Goal: Task Accomplishment & Management: Manage account settings

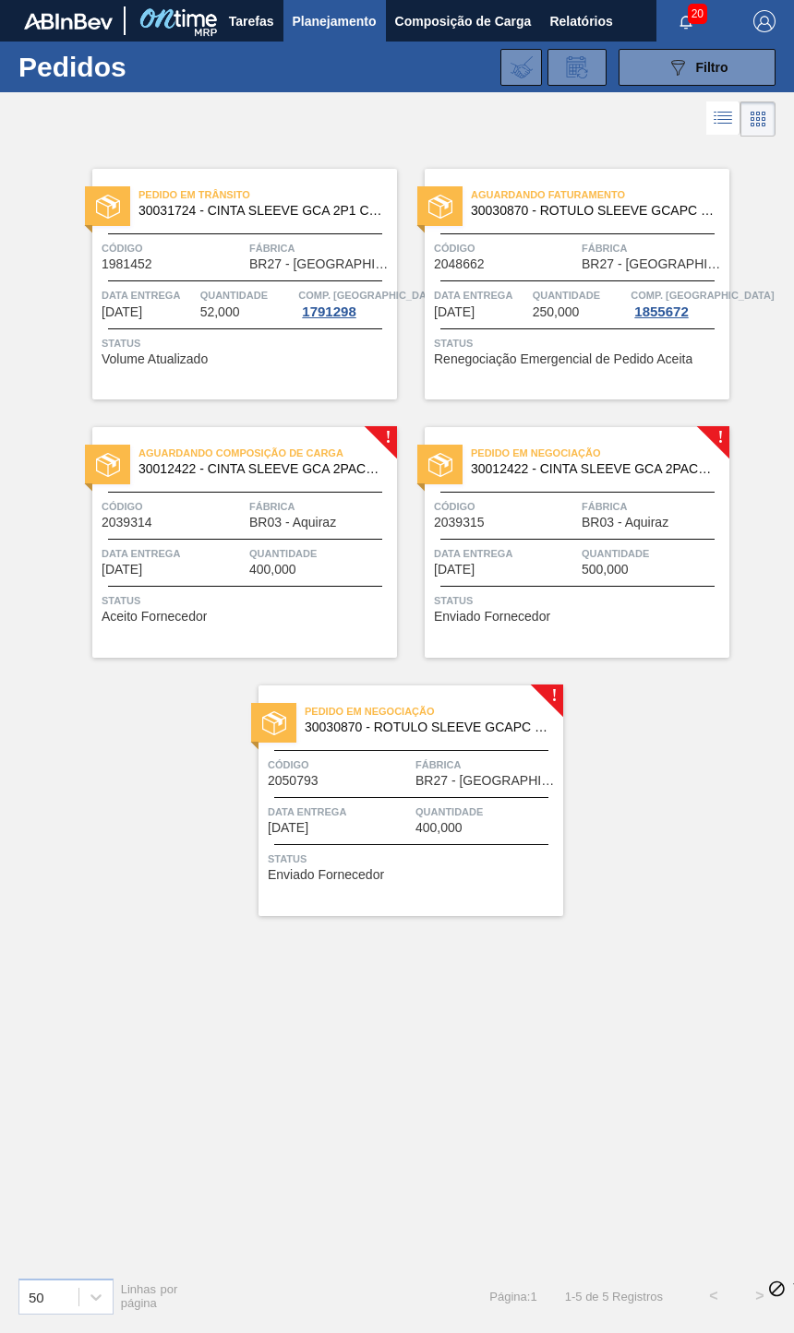
click at [459, 825] on span "400,000" at bounding box center [438, 828] width 47 height 14
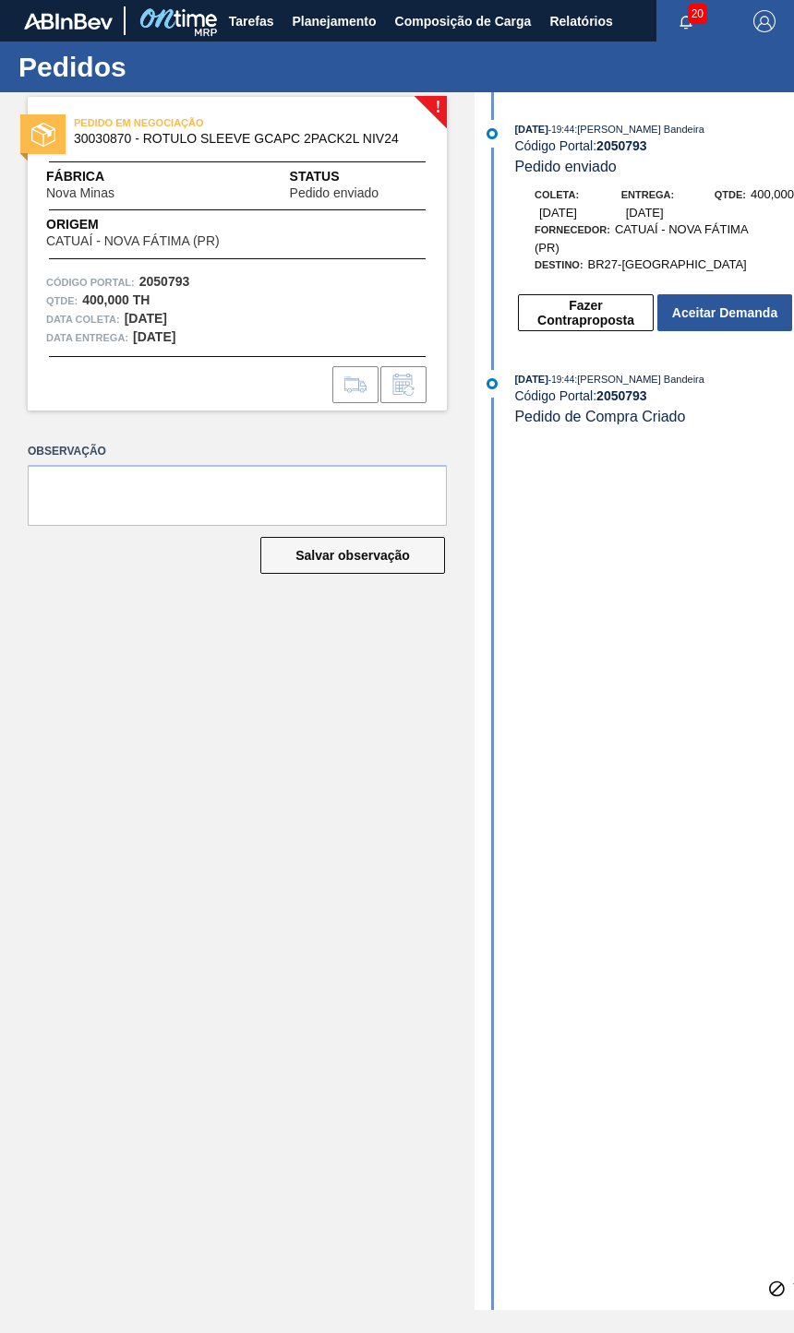
click at [623, 305] on button "Fazer Contraproposta" at bounding box center [586, 312] width 136 height 37
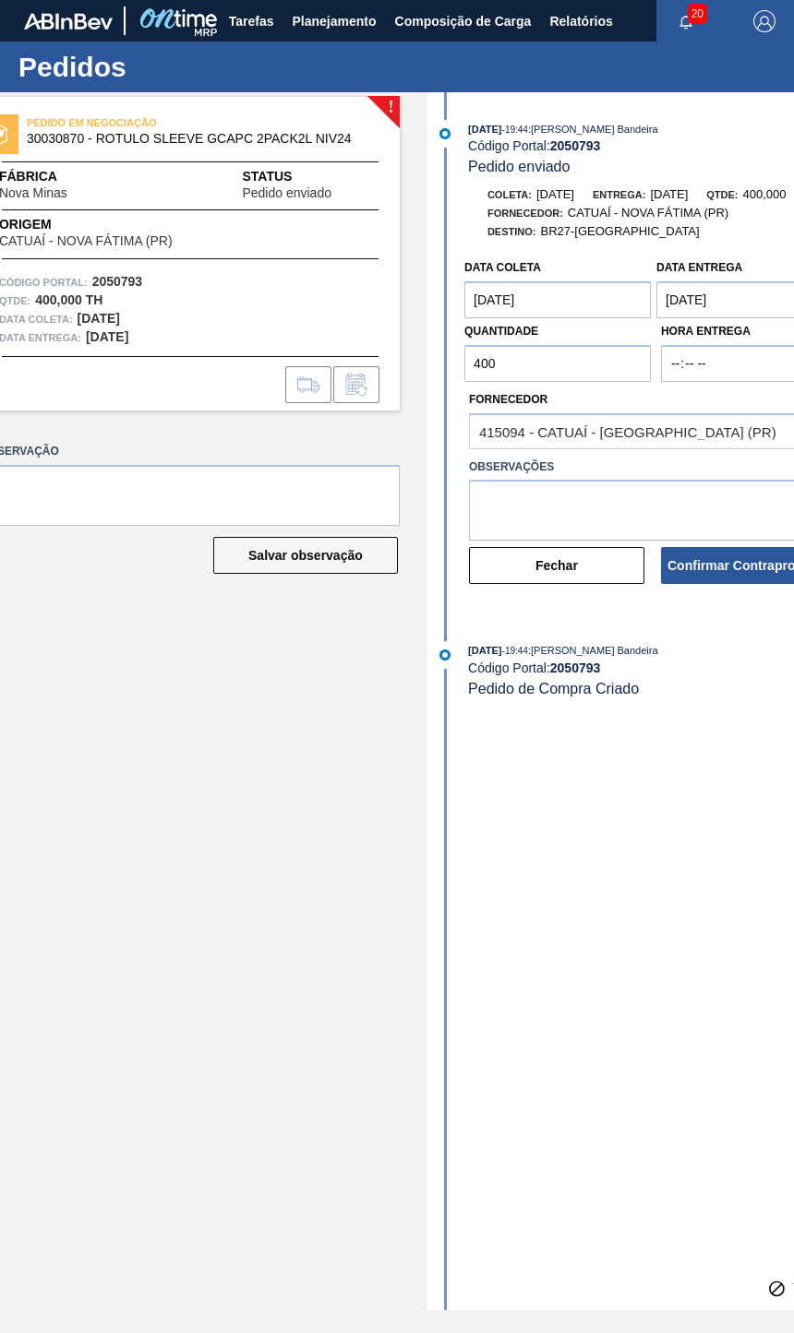
click at [554, 307] on coleta "[DATE]" at bounding box center [557, 299] width 186 height 37
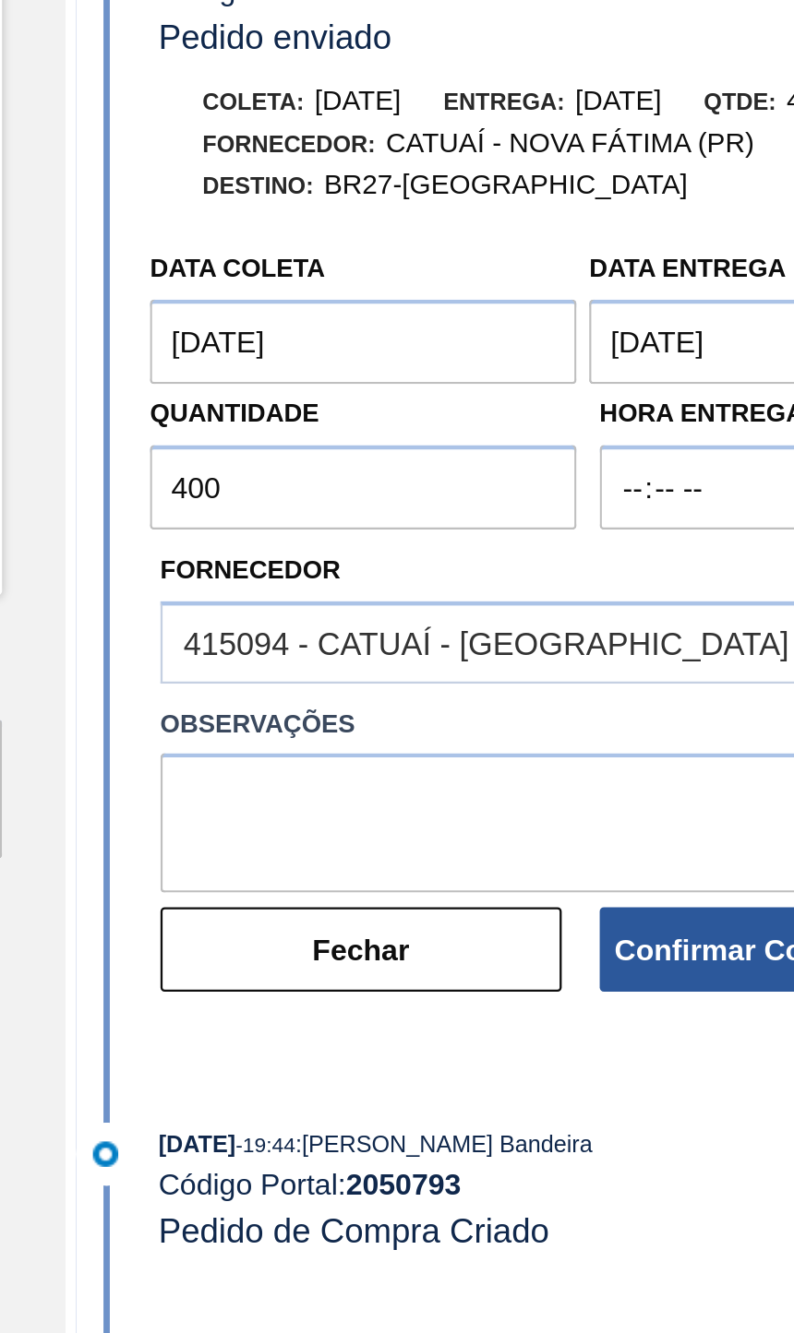
click at [656, 281] on Entrega "[DATE]" at bounding box center [749, 299] width 186 height 37
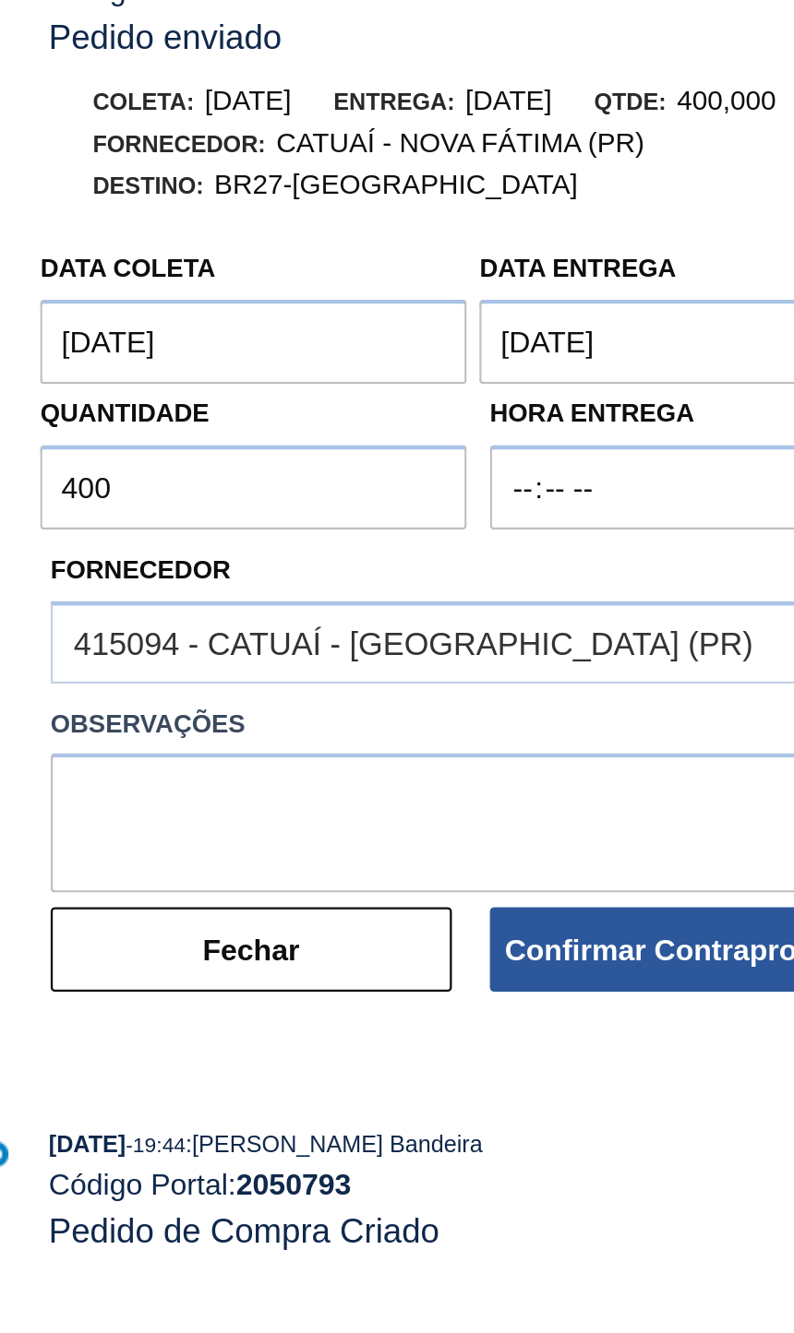
click at [656, 281] on Entrega "[DATE]" at bounding box center [749, 299] width 186 height 37
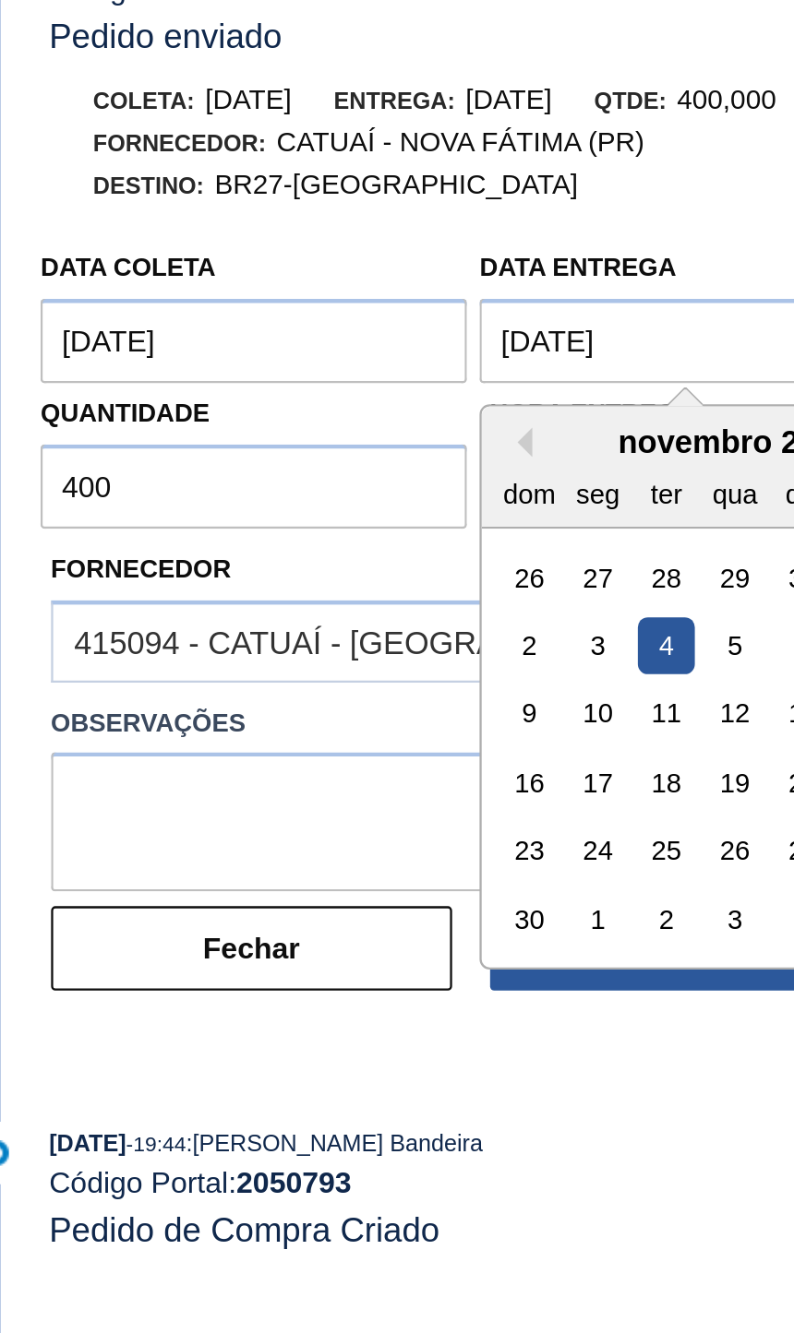
click at [756, 451] on div "12" at bounding box center [768, 463] width 25 height 25
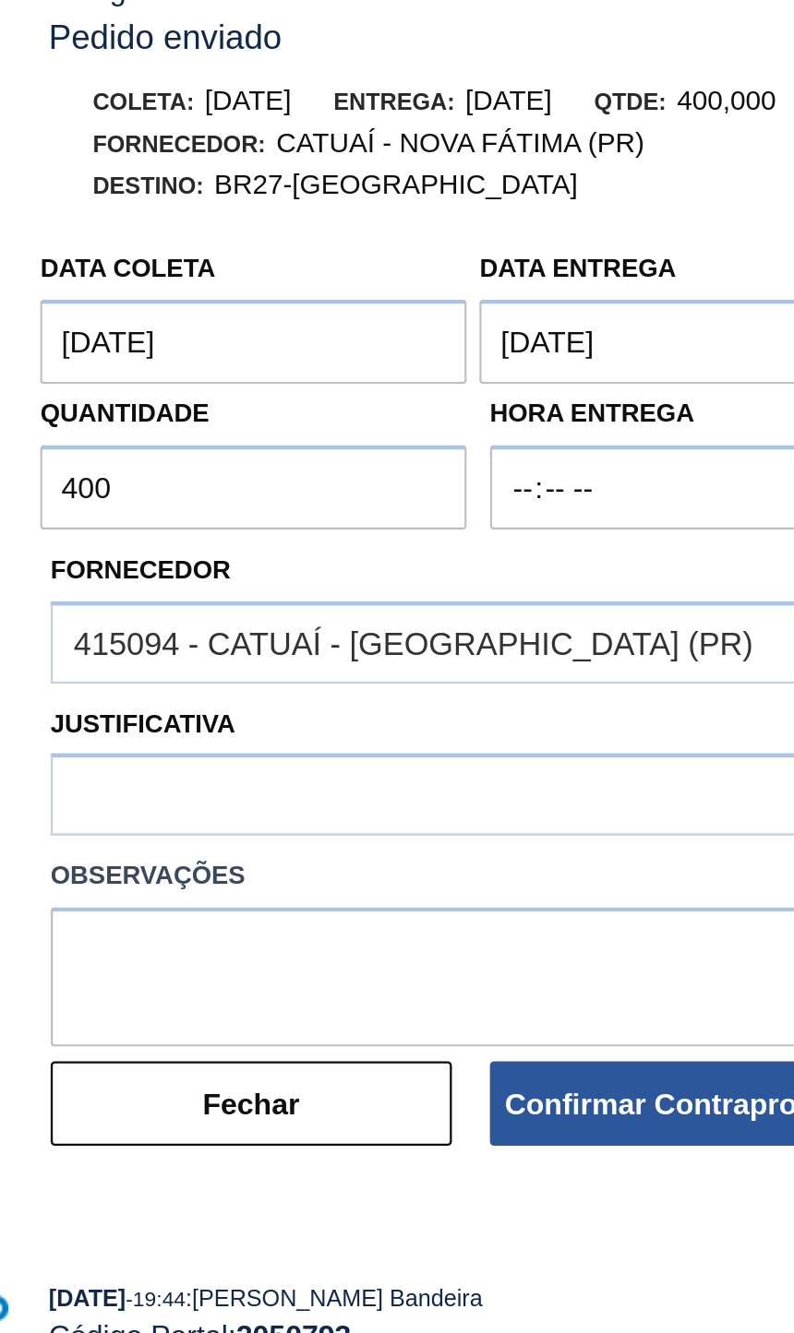
click at [656, 281] on Entrega "[DATE]" at bounding box center [749, 299] width 186 height 37
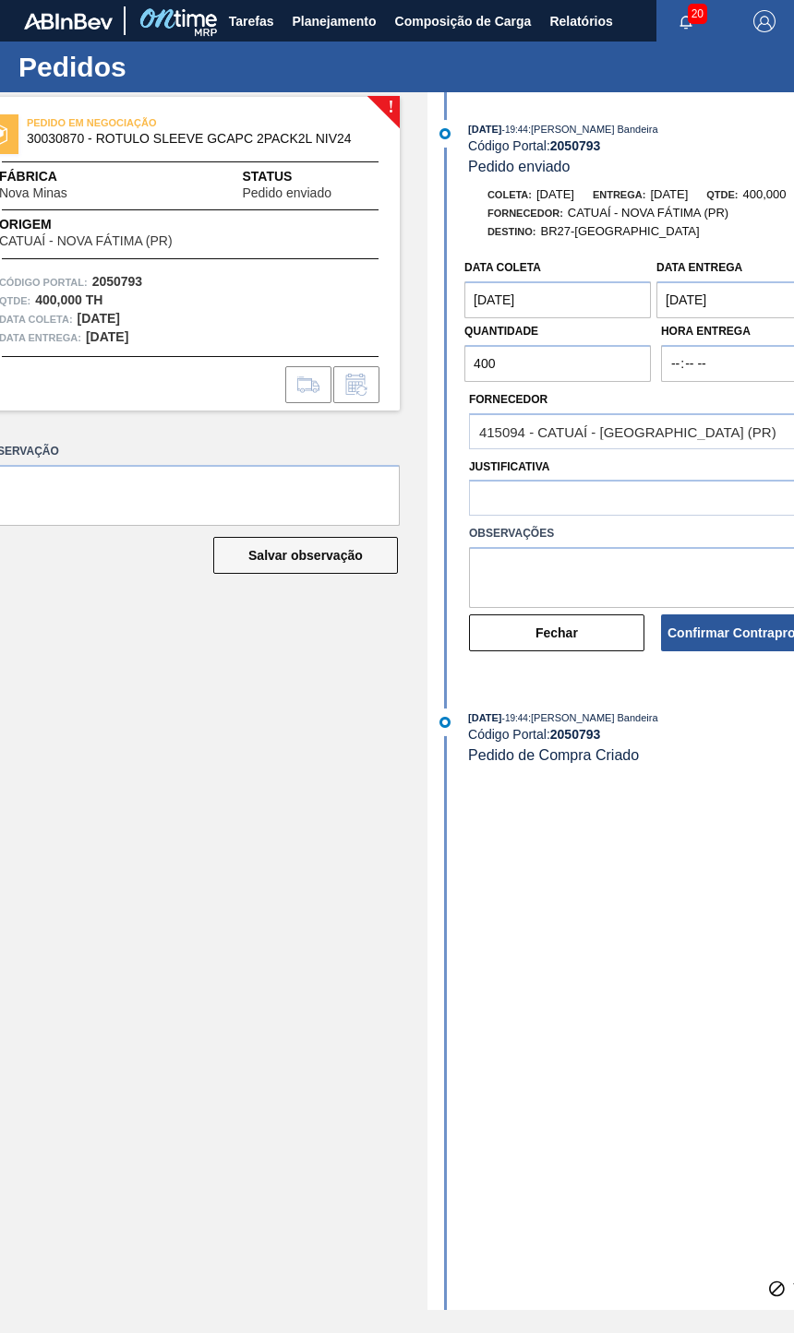
click at [712, 318] on Entrega "[DATE]" at bounding box center [749, 299] width 186 height 37
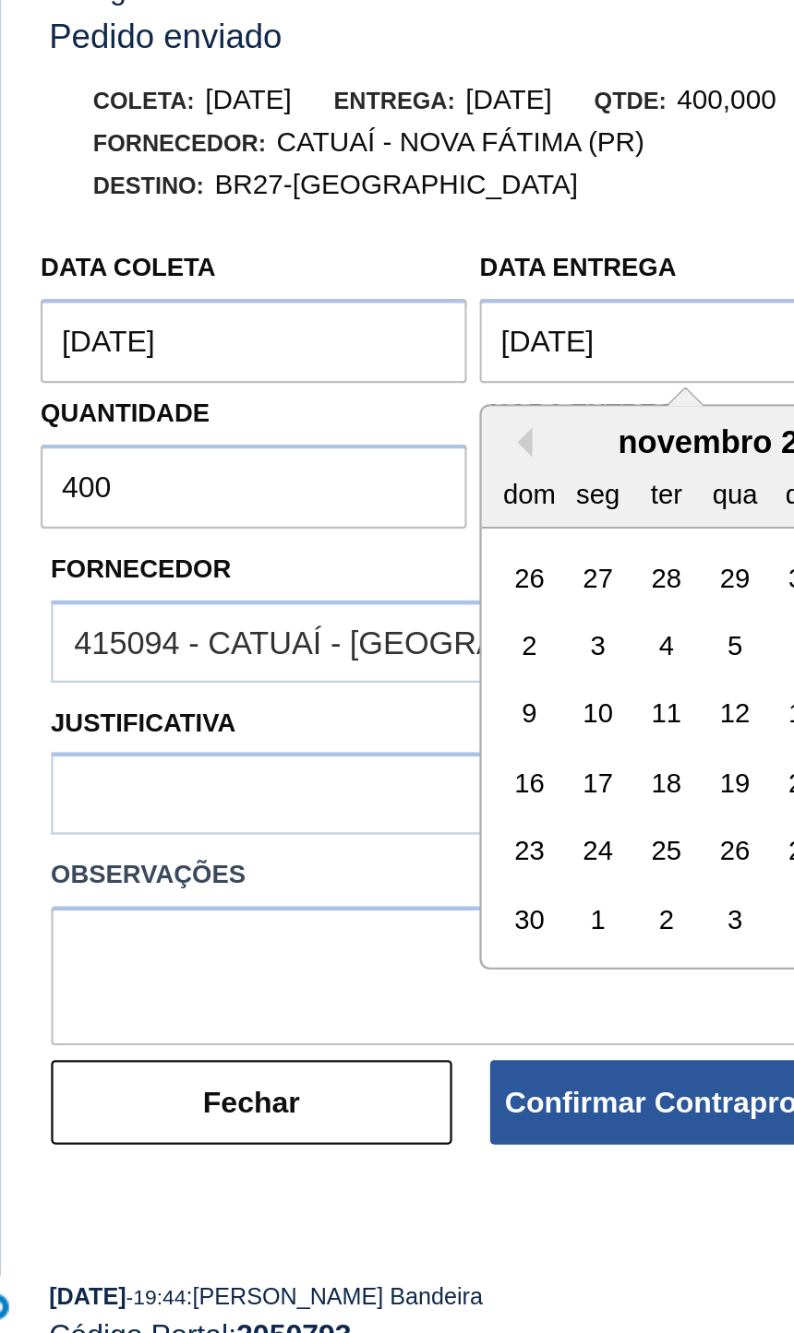
type Entrega "[DATE]"
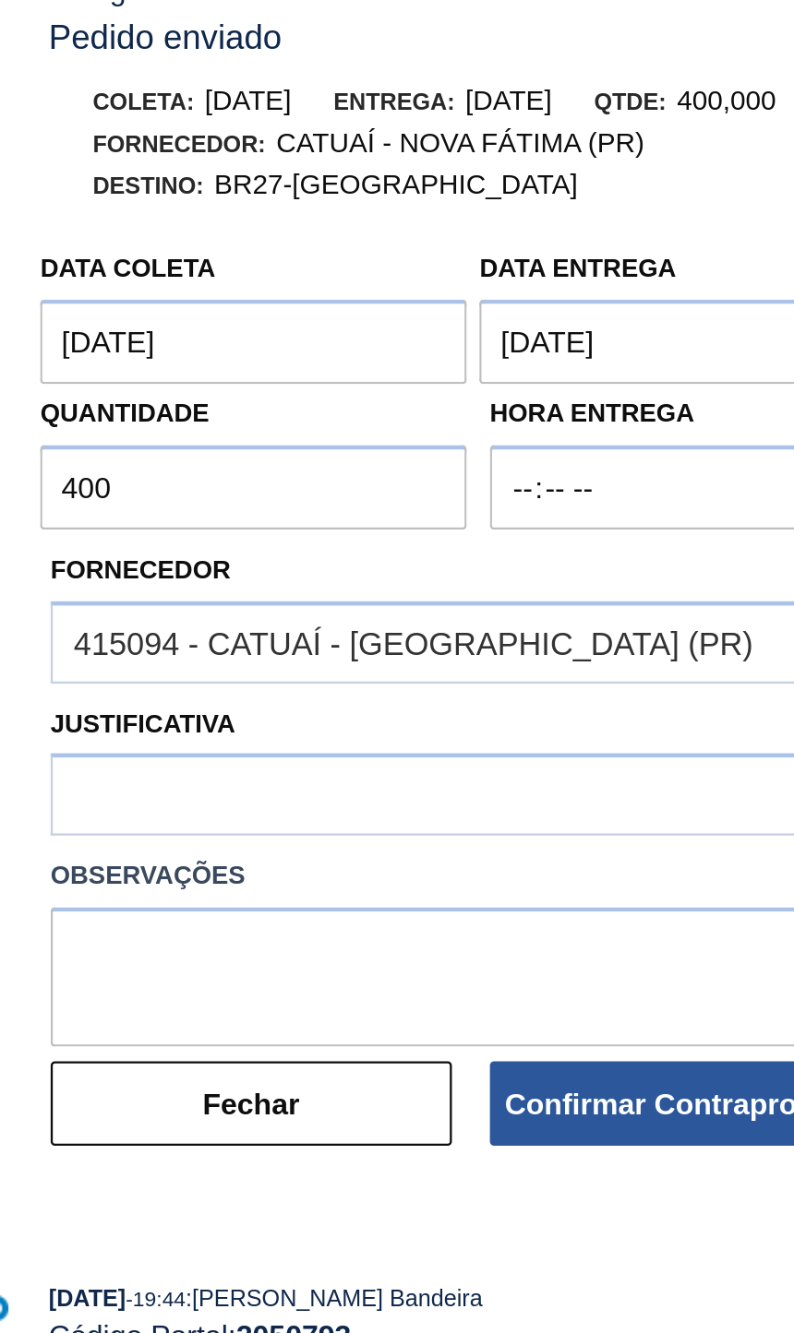
click at [661, 615] on button "Confirmar Contraproposta" at bounding box center [748, 633] width 175 height 37
click at [464, 281] on coleta "[DATE]" at bounding box center [557, 299] width 186 height 37
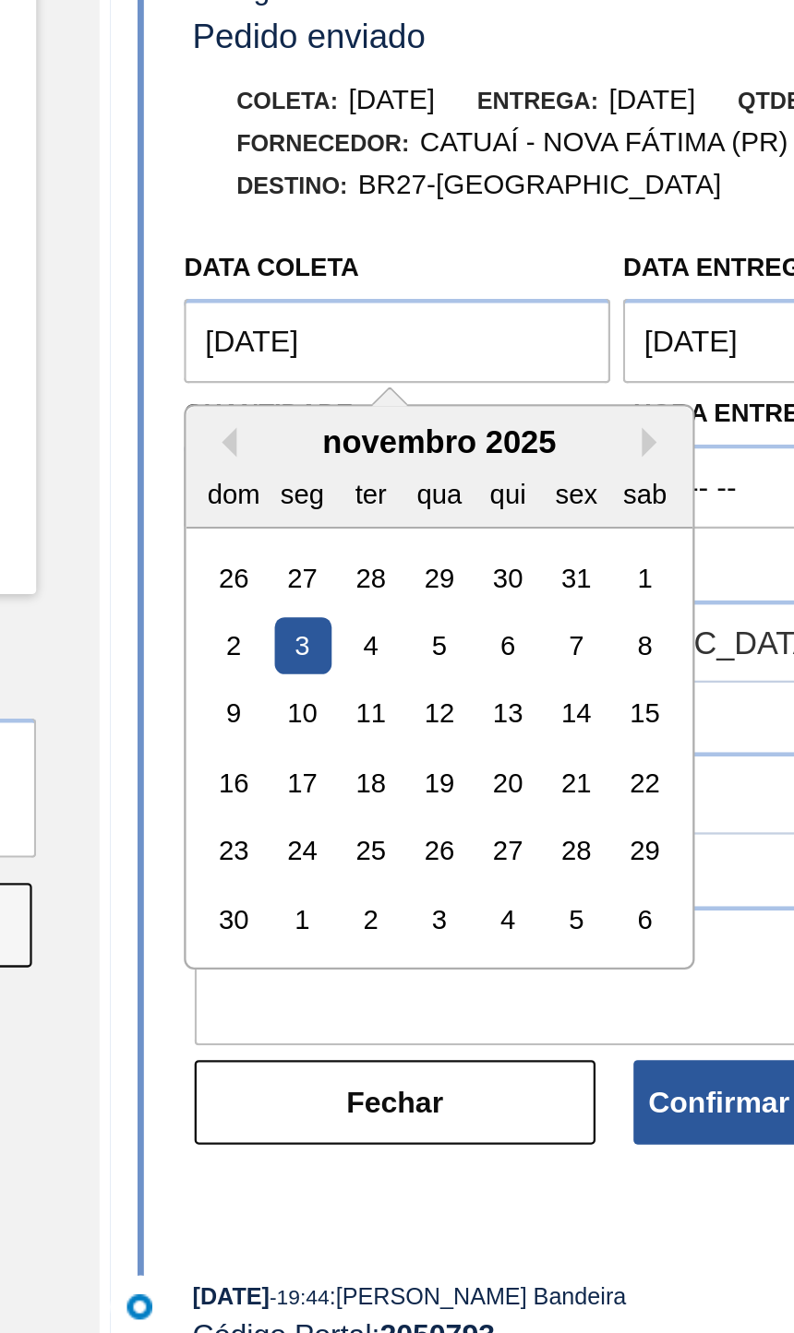
click at [653, 421] on div "8" at bounding box center [665, 433] width 25 height 25
type coleta "[DATE]"
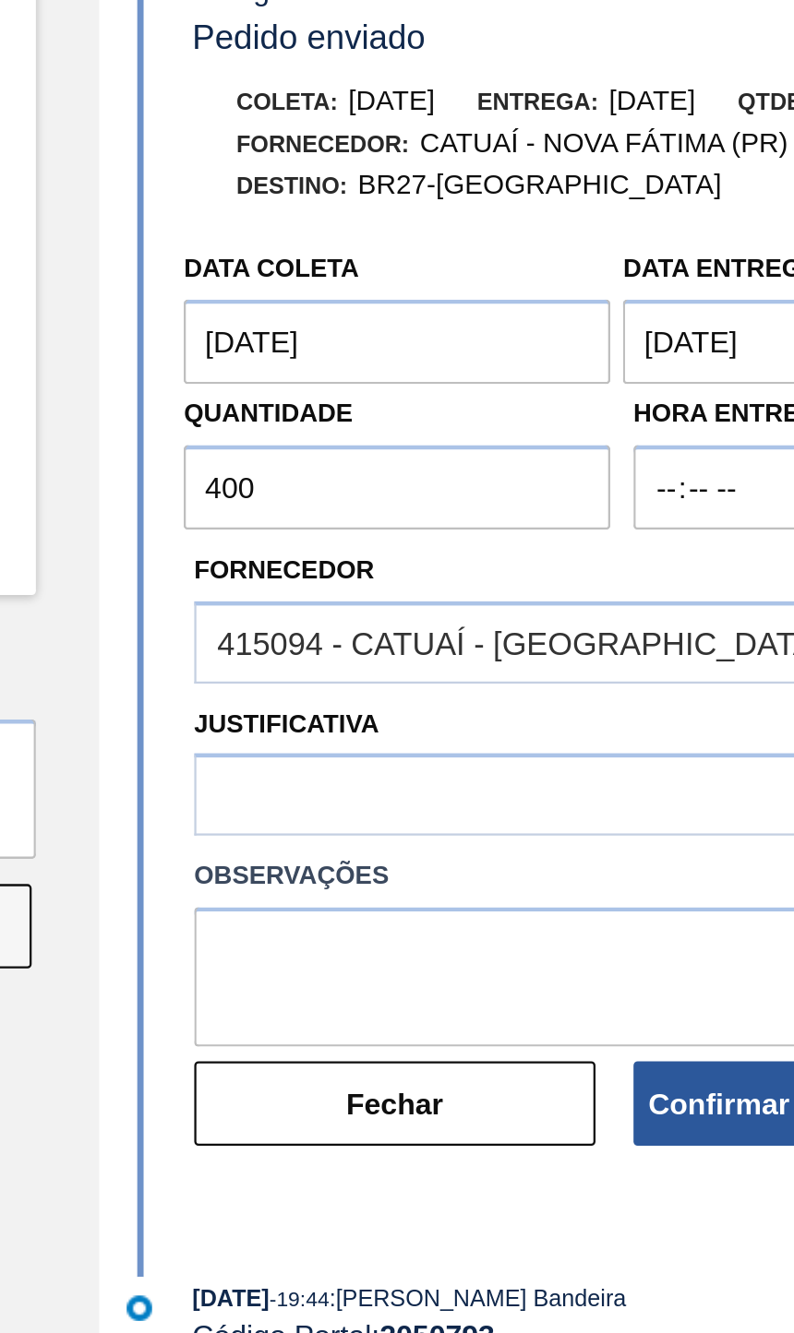
click at [661, 615] on button "Confirmar Contraproposta" at bounding box center [748, 633] width 175 height 37
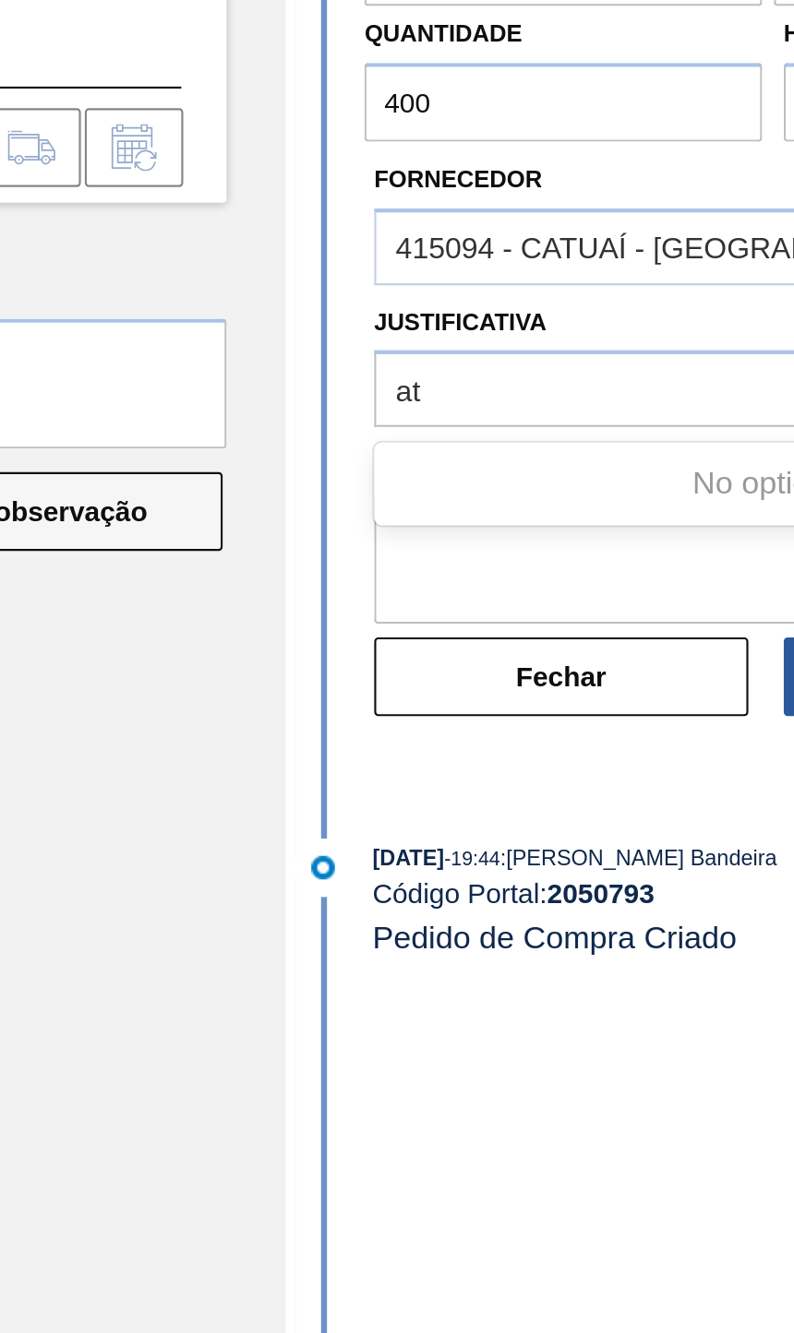
type input "a"
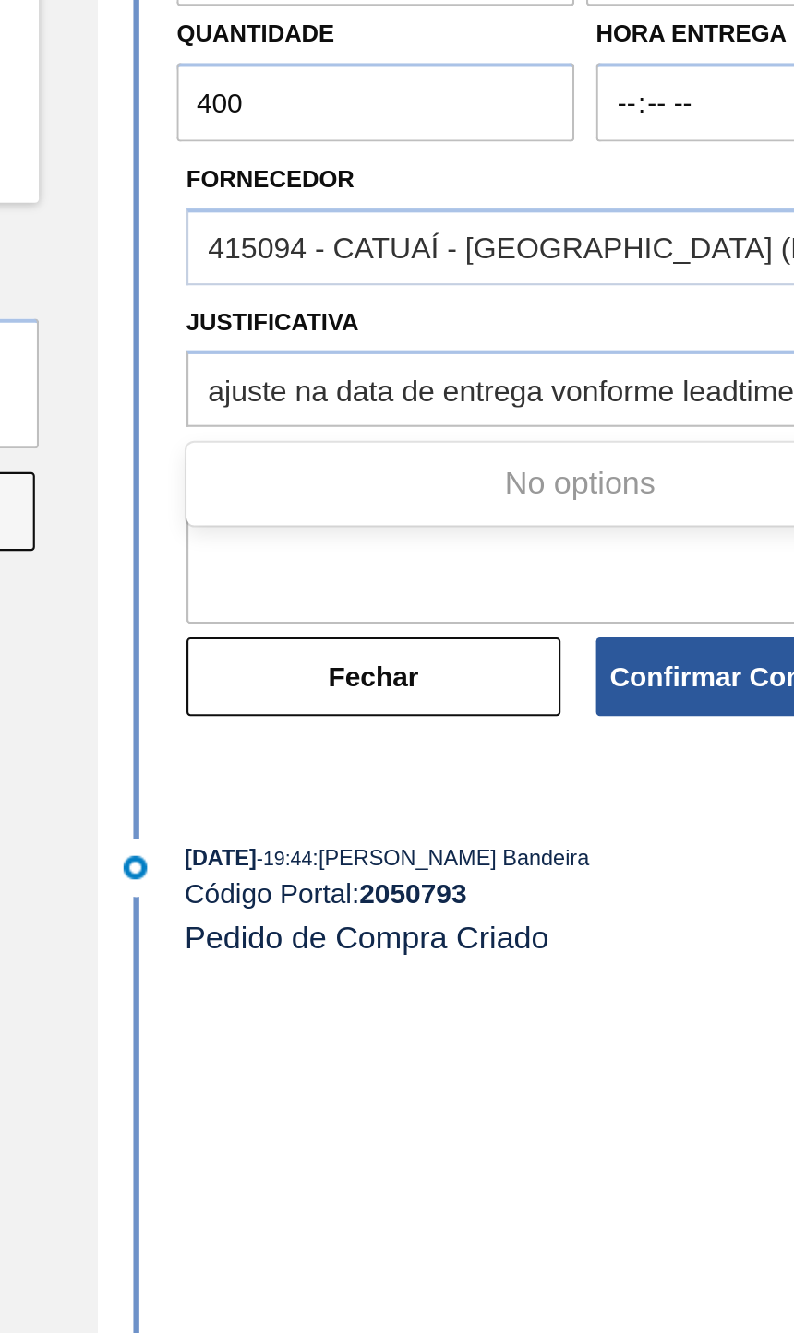
type input "ajuste na data de entrega vonforme leadtime atyal"
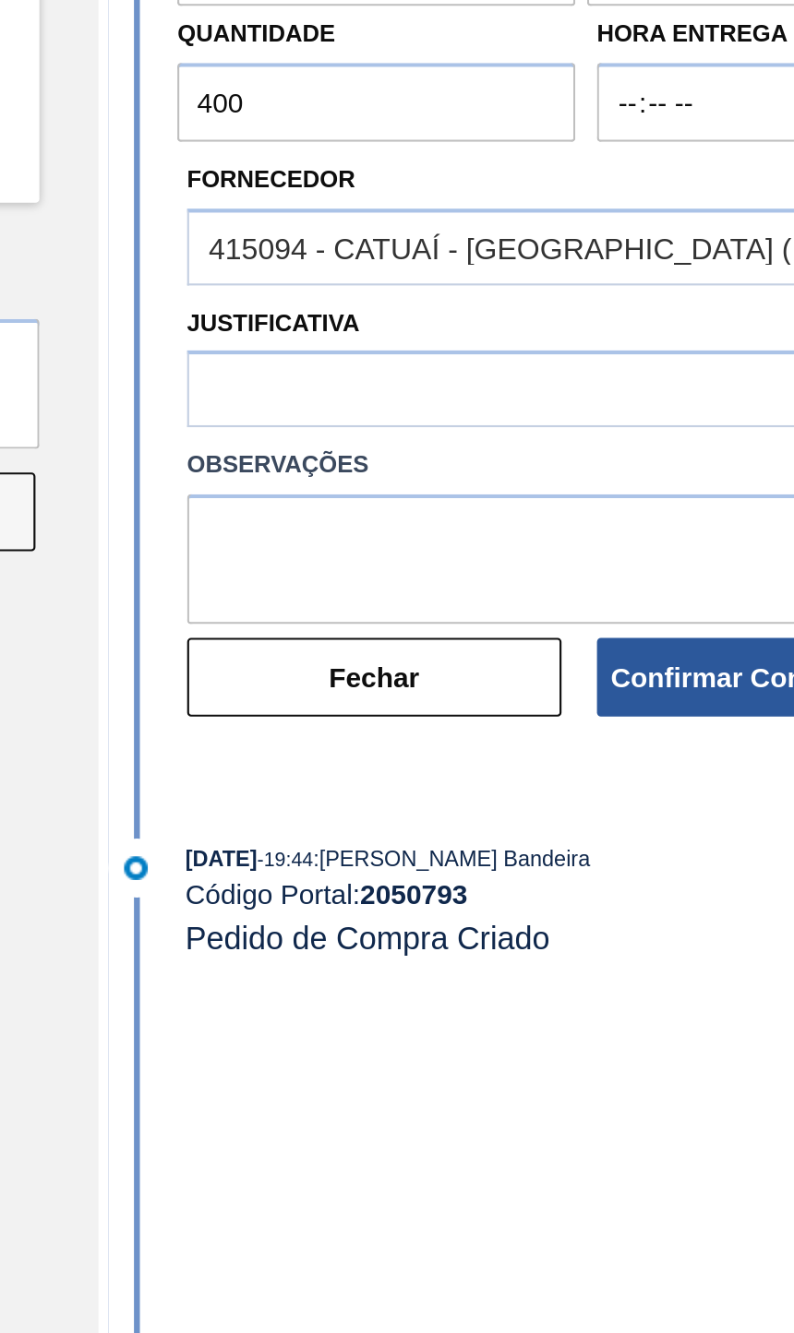
click at [661, 615] on button "Confirmar Contraproposta" at bounding box center [748, 633] width 175 height 37
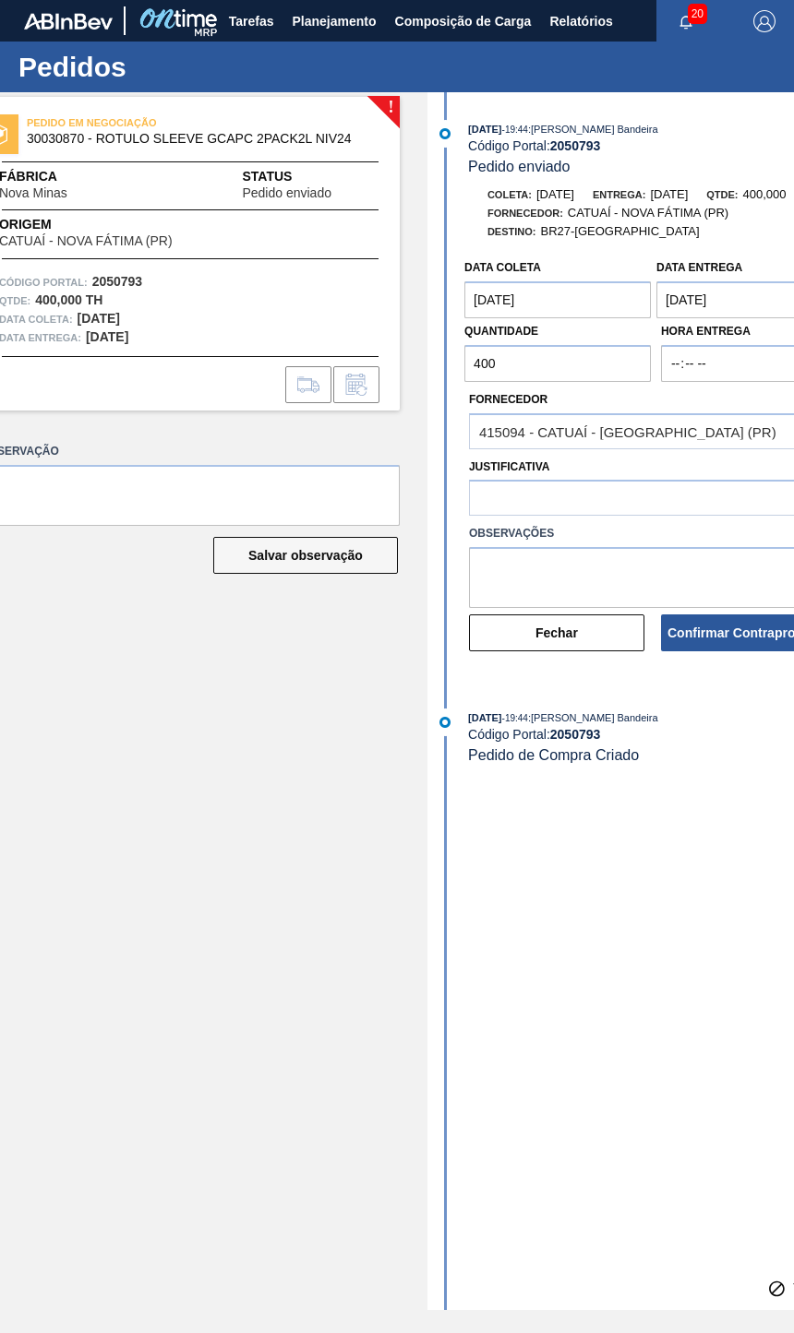
click at [735, 651] on button "Confirmar Contraproposta" at bounding box center [748, 633] width 175 height 37
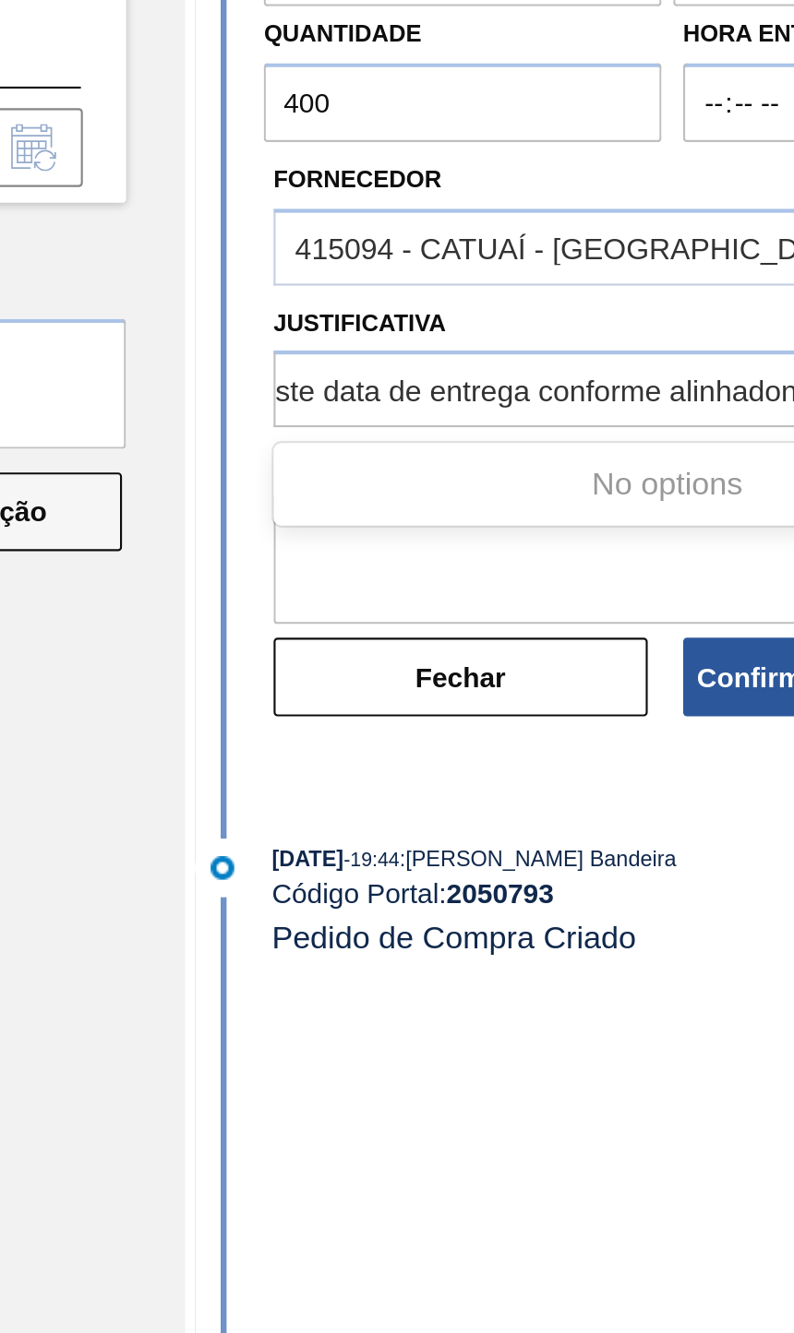
scroll to position [0, 40]
type input "ajuste data de entrega conforme alinhadoncom a Lericoa"
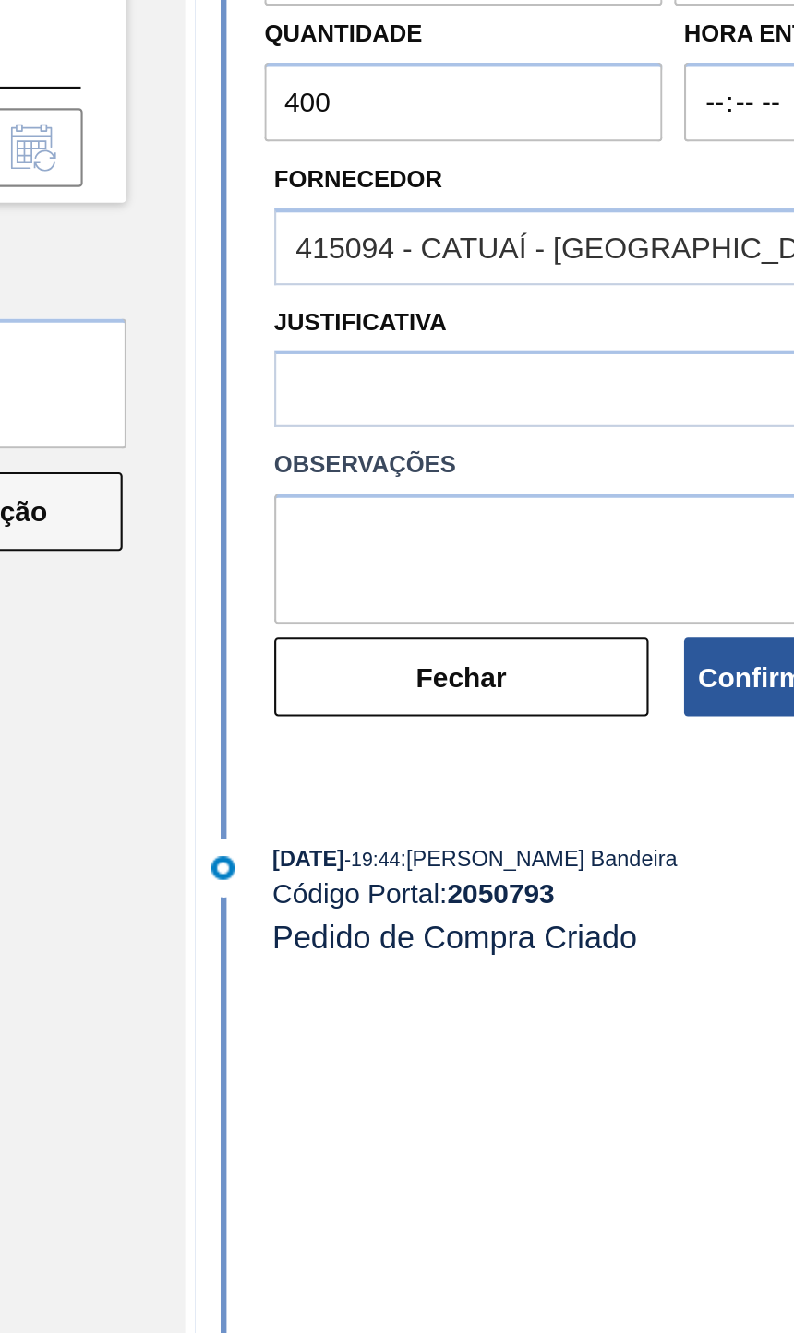
click at [614, 615] on button "Confirmar Contraproposta" at bounding box center [701, 633] width 175 height 37
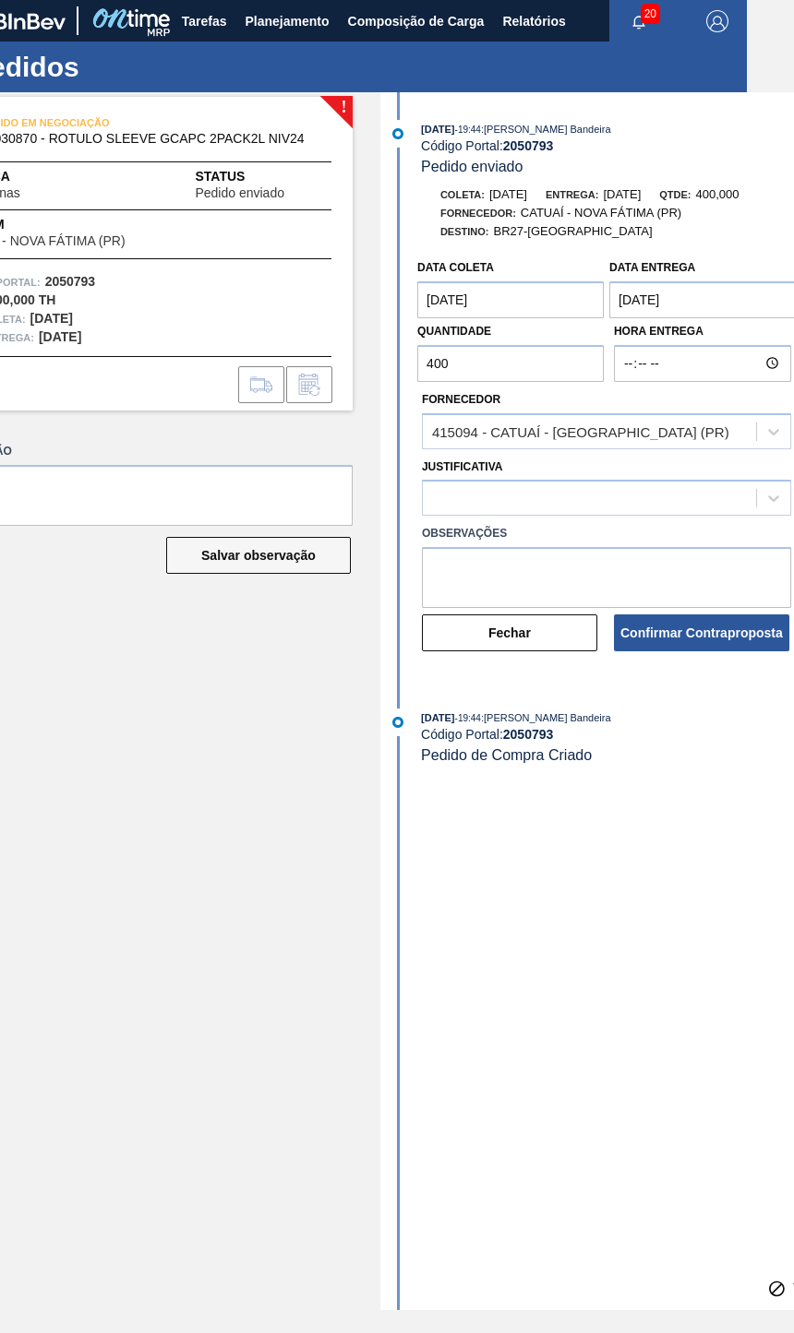
click at [654, 651] on button "Confirmar Contraproposta" at bounding box center [701, 633] width 175 height 37
click at [518, 603] on textarea at bounding box center [606, 577] width 369 height 61
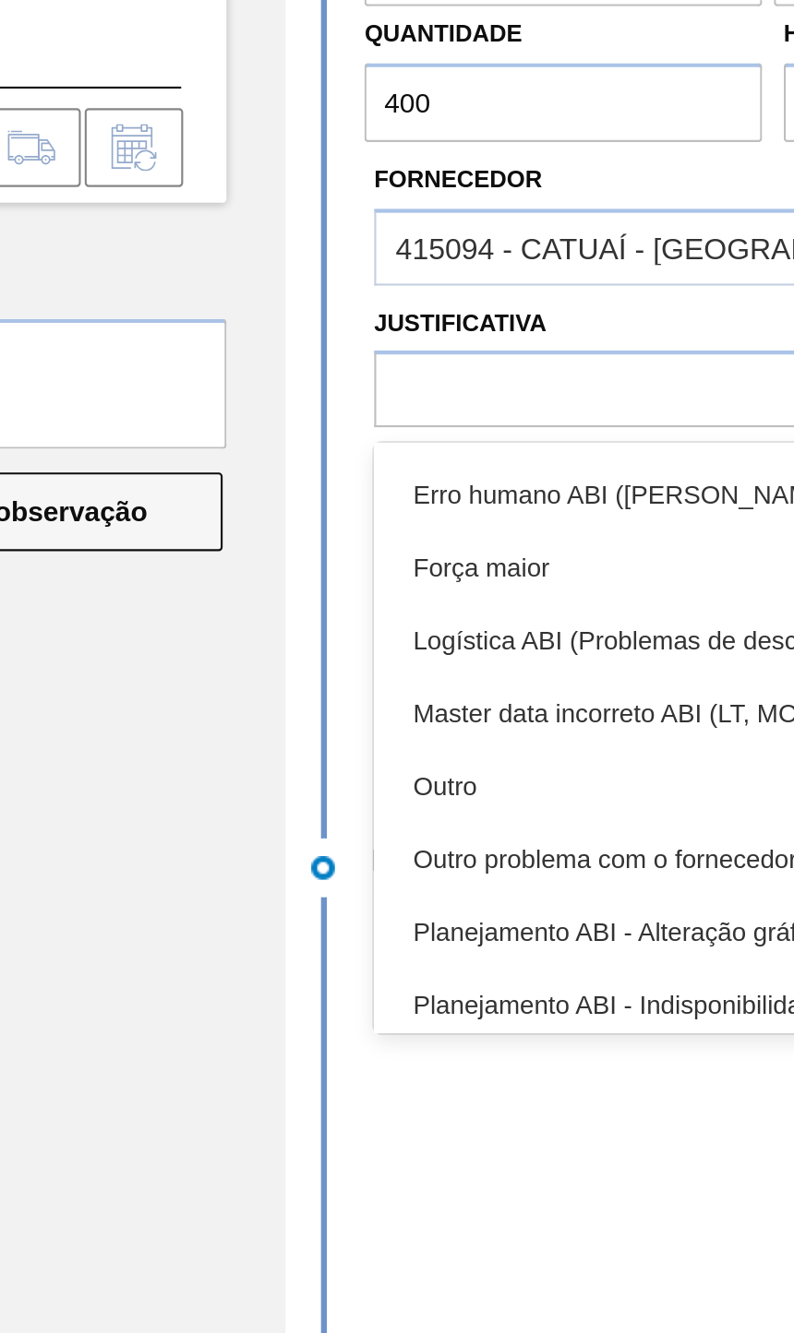
scroll to position [31, 0]
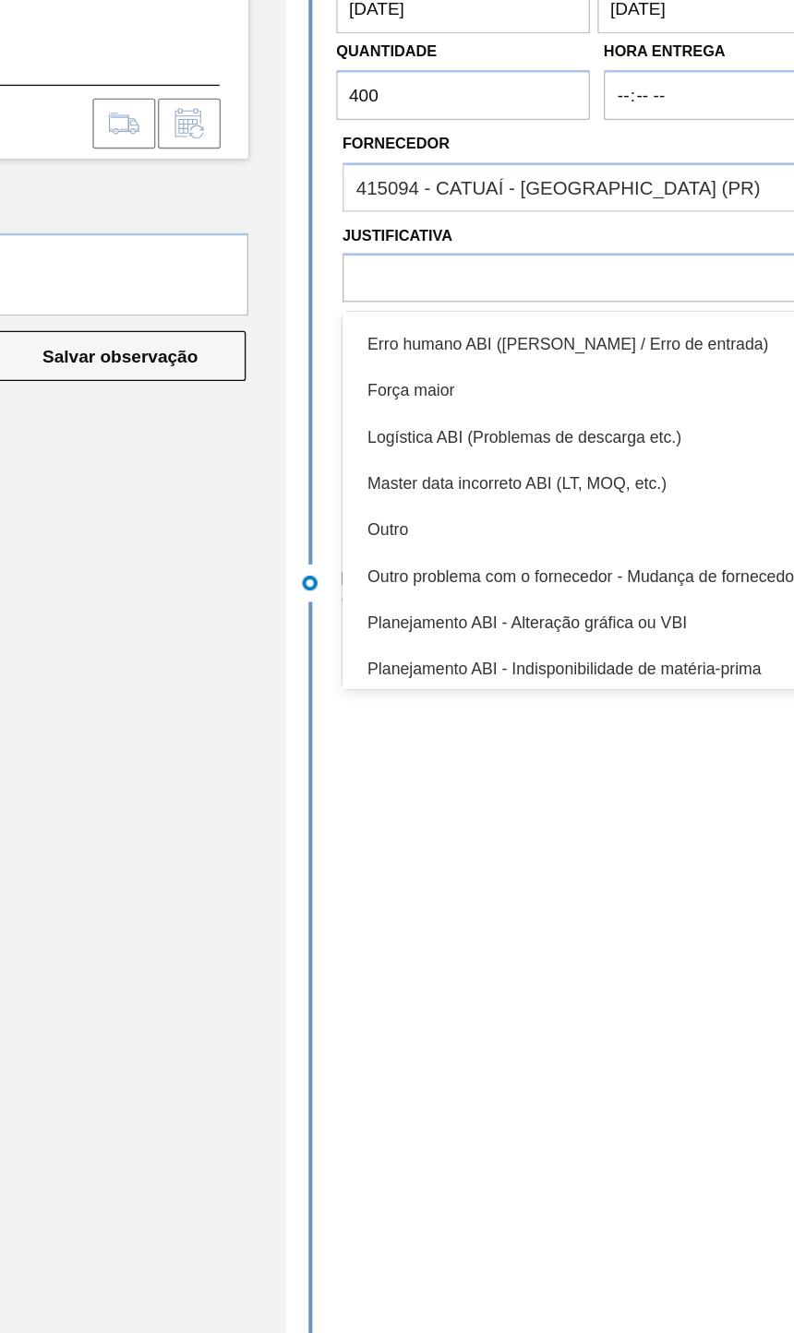
click at [422, 666] on div "Outro" at bounding box center [606, 683] width 369 height 34
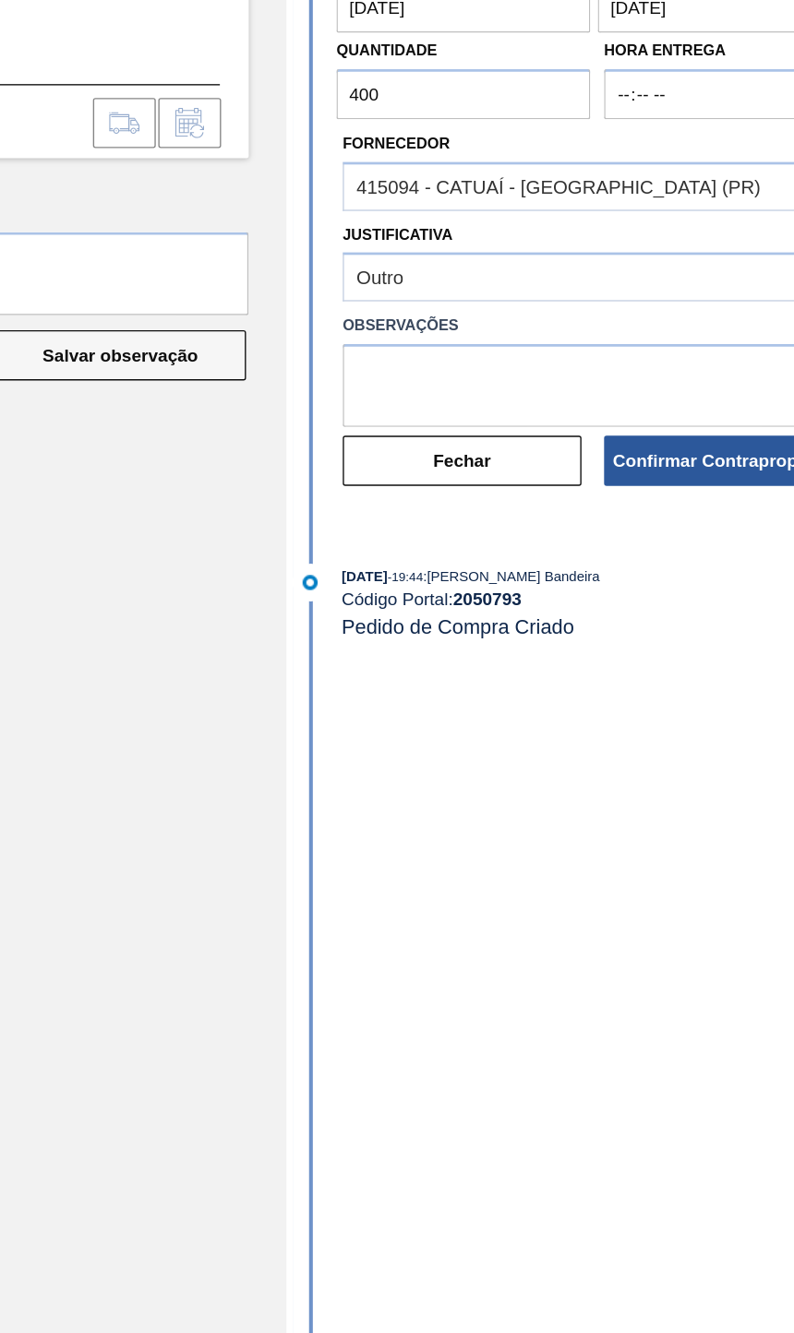
click at [614, 615] on button "Confirmar Contraproposta" at bounding box center [701, 633] width 175 height 37
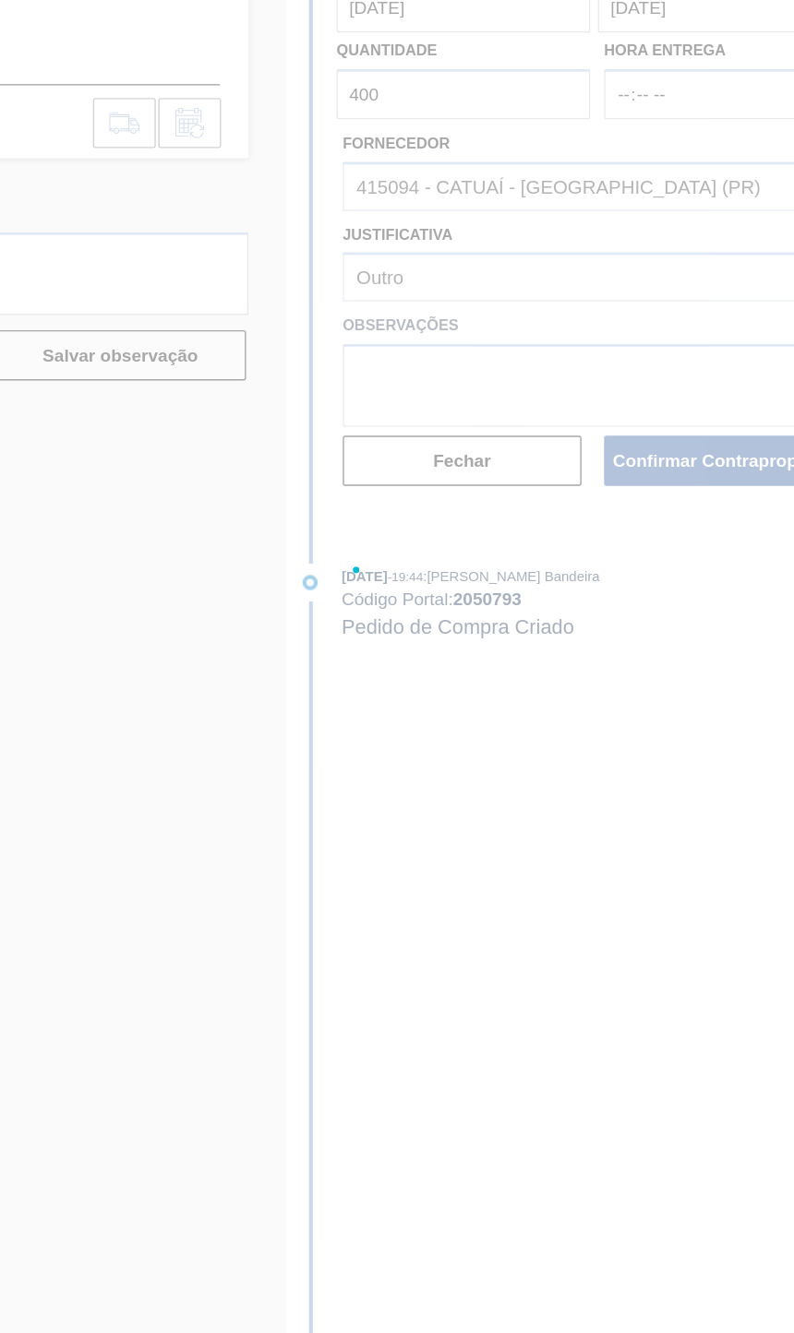
scroll to position [0, 41]
